Goal: Find specific page/section: Find specific page/section

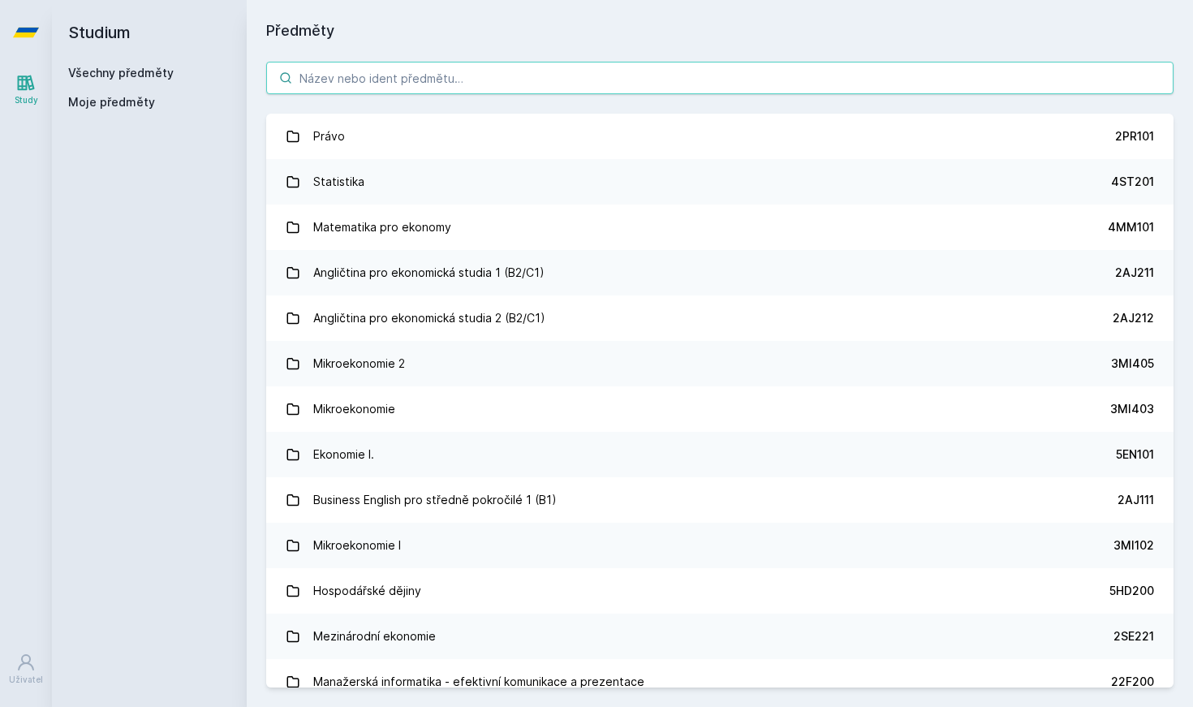
click at [555, 83] on input "search" at bounding box center [719, 78] width 907 height 32
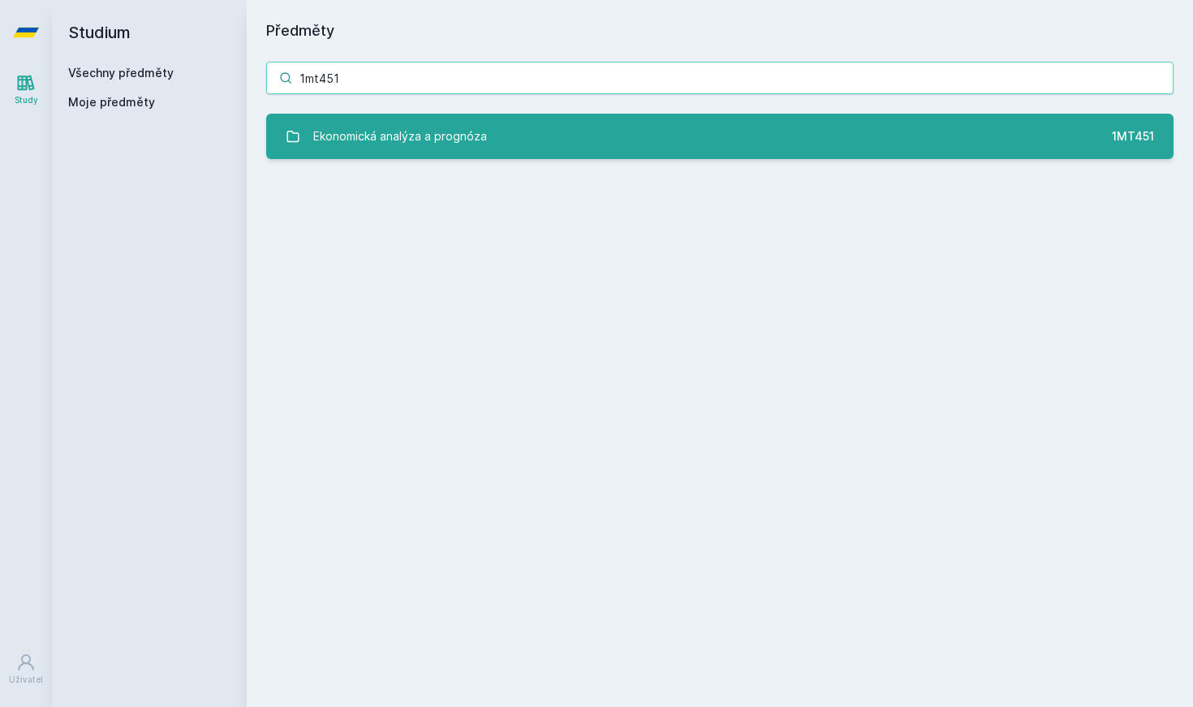
type input "1mt451"
click at [531, 133] on link "Ekonomická analýza a prognóza 1MT451" at bounding box center [719, 136] width 907 height 45
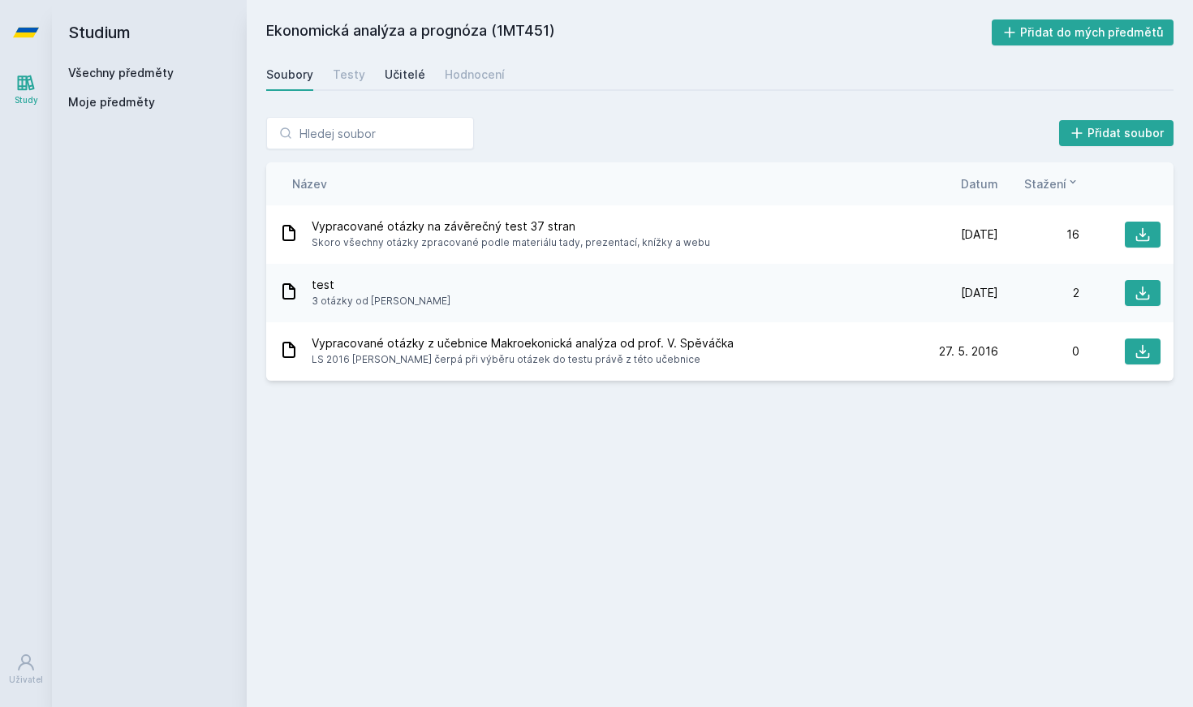
click at [394, 79] on div "Učitelé" at bounding box center [405, 75] width 41 height 16
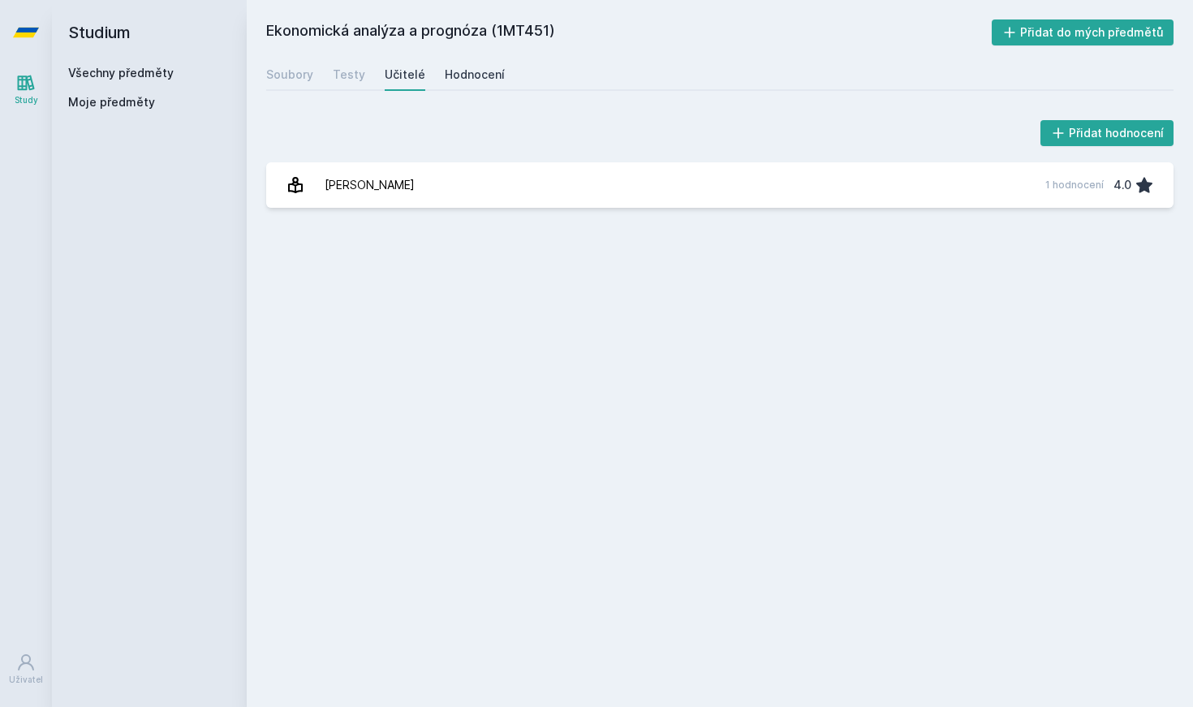
click at [471, 75] on div "Hodnocení" at bounding box center [475, 75] width 60 height 16
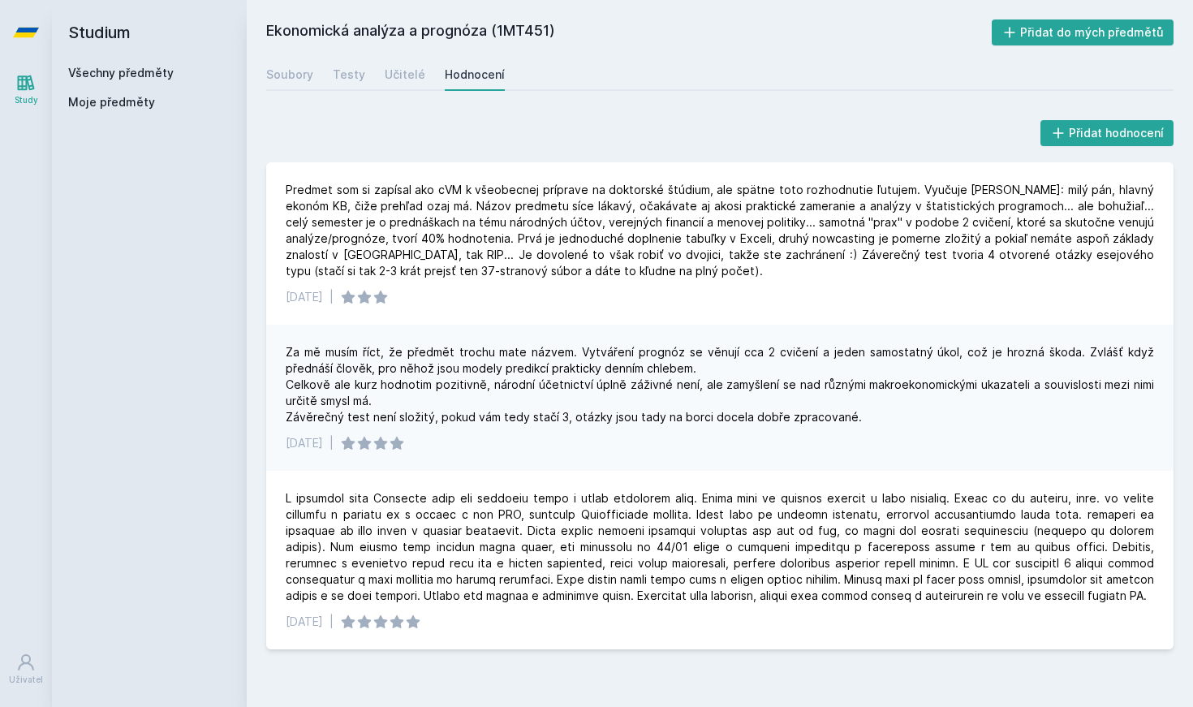
click at [467, 447] on div "[DATE] |" at bounding box center [720, 443] width 868 height 16
click at [291, 79] on div "Soubory" at bounding box center [289, 75] width 47 height 16
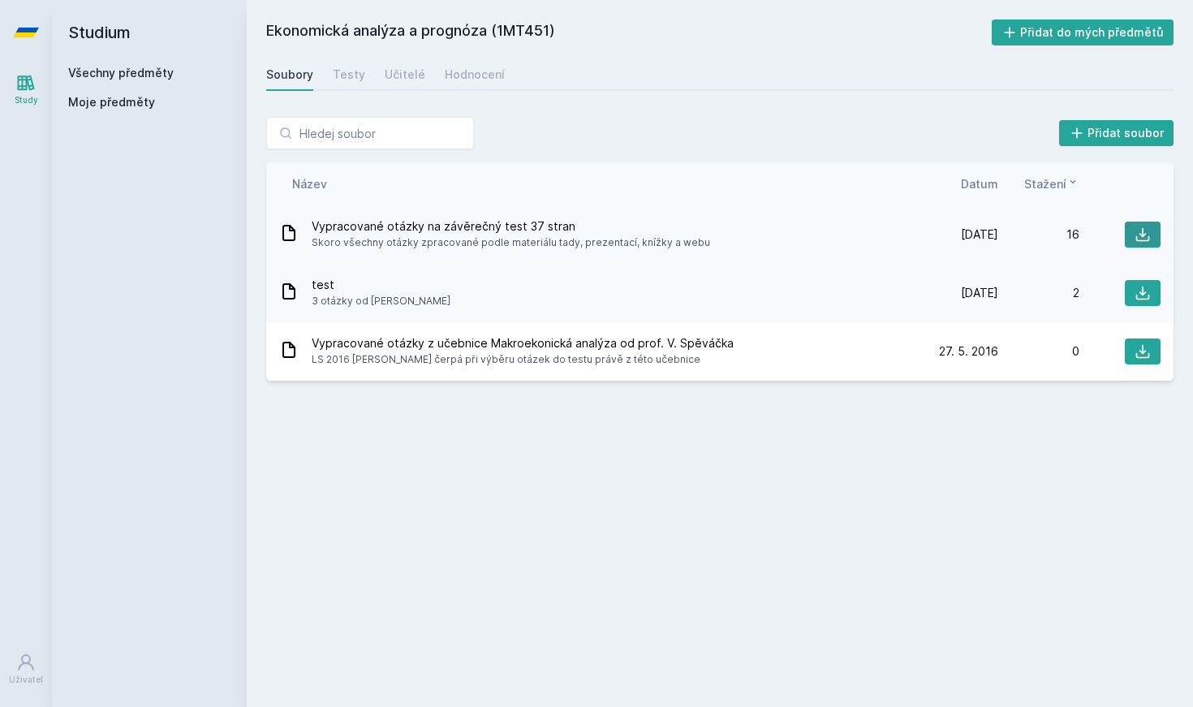
click at [1137, 236] on icon at bounding box center [1143, 235] width 14 height 14
click at [666, 128] on div "Přidat soubor" at bounding box center [719, 133] width 907 height 32
click at [541, 428] on div "Ekonomická analýza a prognóza (1MT451) Přidat do mých předmětů [GEOGRAPHIC_DATA…" at bounding box center [719, 353] width 907 height 668
click at [496, 79] on div "Hodnocení" at bounding box center [475, 75] width 60 height 16
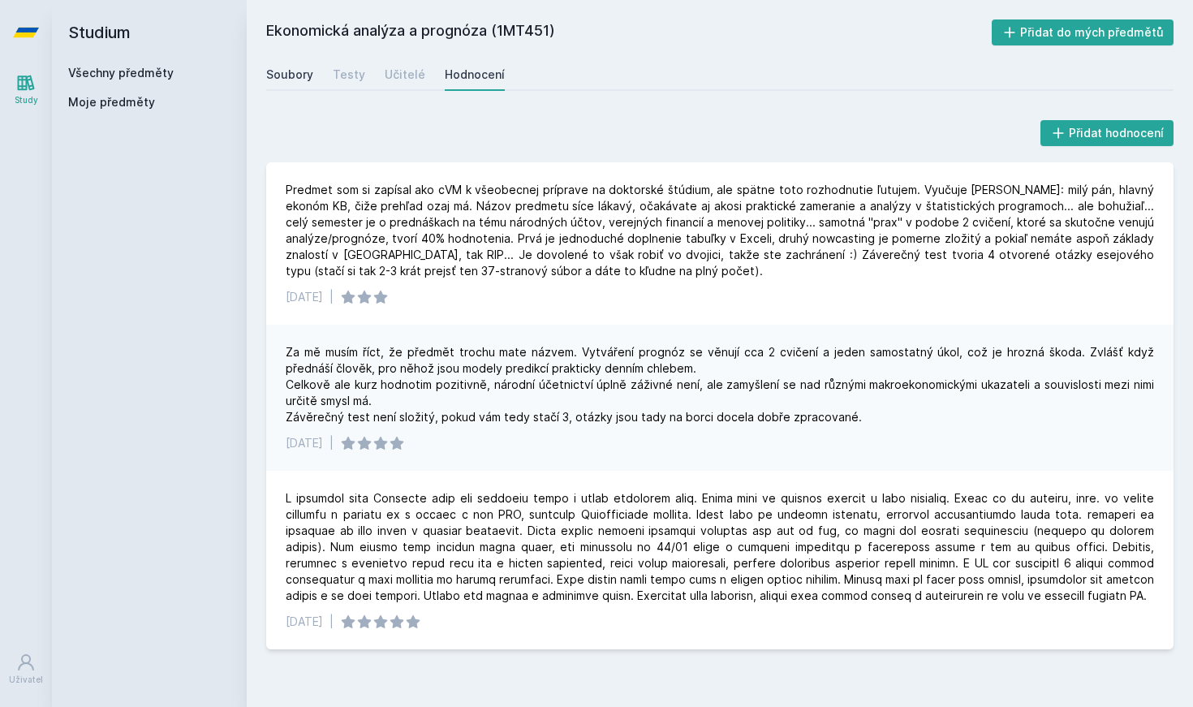
click at [303, 83] on link "Soubory" at bounding box center [289, 74] width 47 height 32
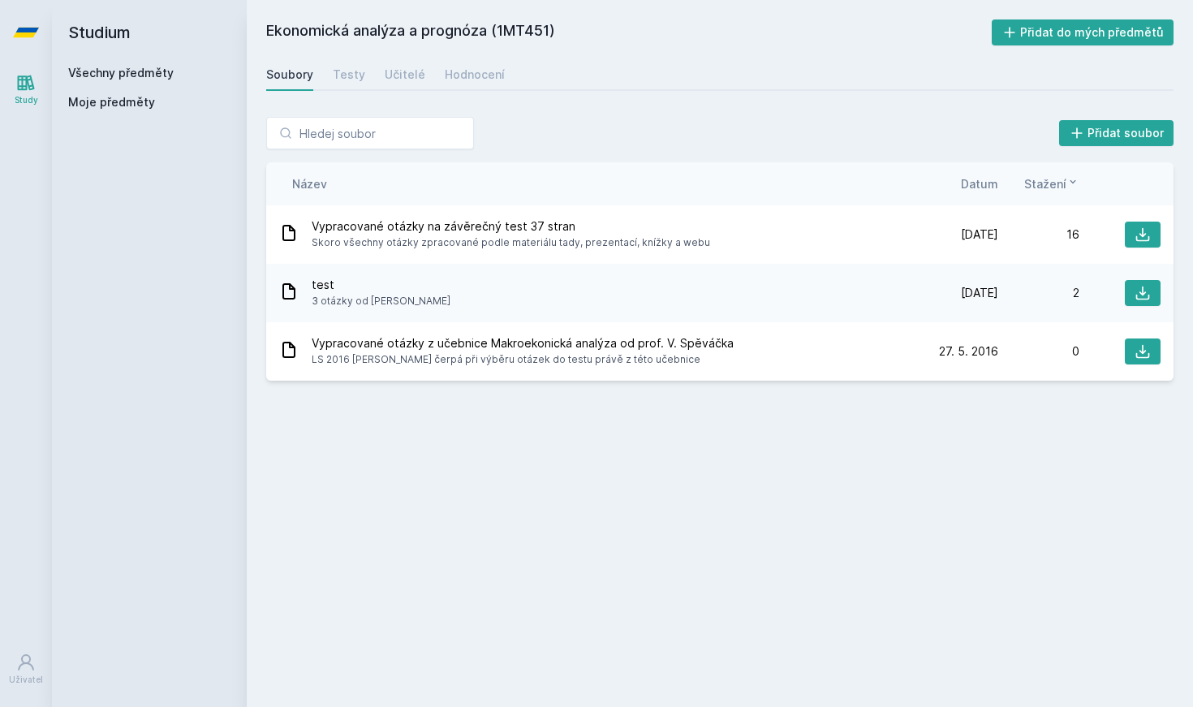
click at [437, 388] on div "Přidat soubor Řazení: Název Datum Stažení Název Datum Stažení Vypracované otázk…" at bounding box center [720, 248] width 946 height 303
